Goal: Check status: Check status

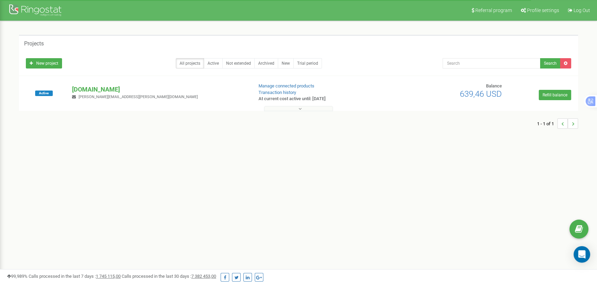
click at [276, 109] on icon at bounding box center [299, 108] width 3 height 5
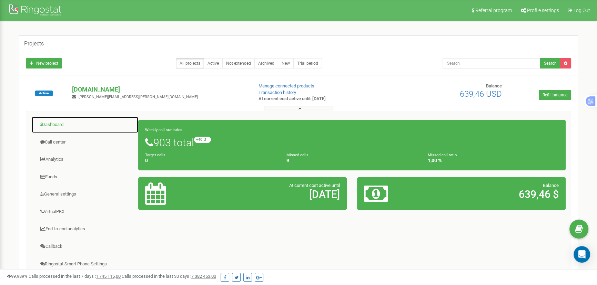
click at [52, 125] on link "Dashboard" at bounding box center [84, 124] width 107 height 17
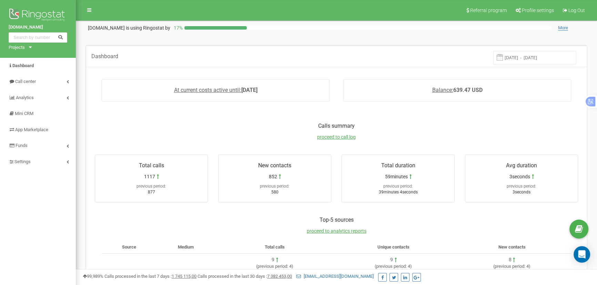
click at [538, 57] on input "[DATE] - [DATE]" at bounding box center [534, 57] width 83 height 13
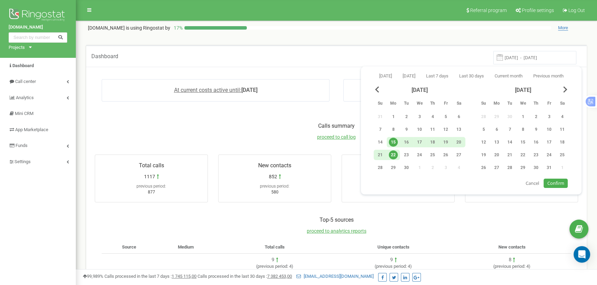
click at [392, 152] on div "22" at bounding box center [393, 155] width 9 height 9
click at [553, 181] on span "Confirm" at bounding box center [555, 183] width 17 height 6
type input "[DATE] - [DATE]"
